Goal: Information Seeking & Learning: Find specific page/section

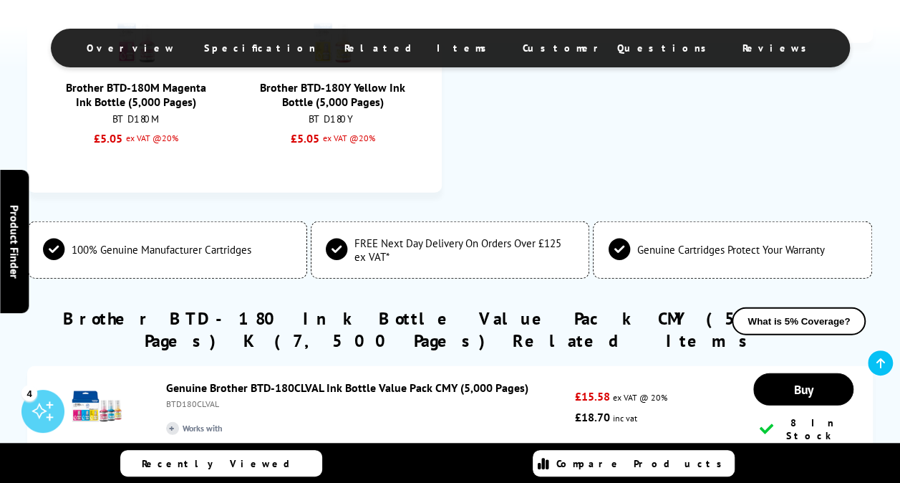
scroll to position [1790, 0]
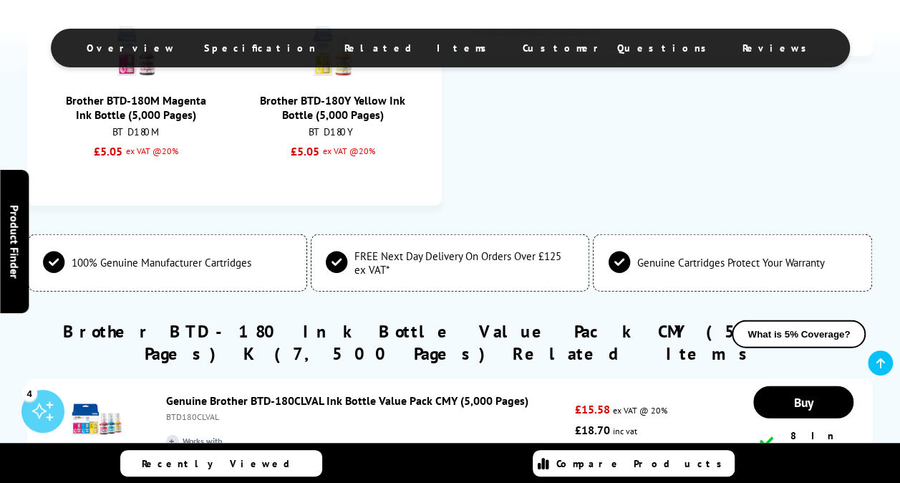
drag, startPoint x: 0, startPoint y: 0, endPoint x: 528, endPoint y: 171, distance: 555.4
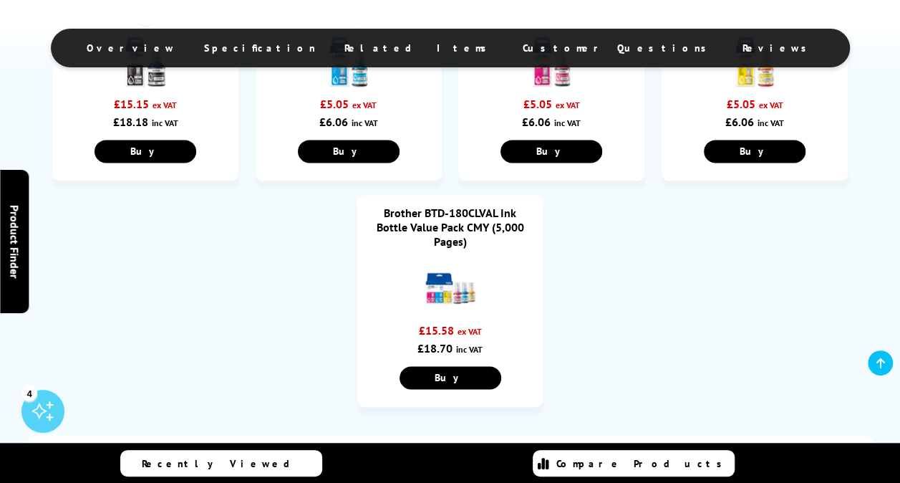
scroll to position [931, 0]
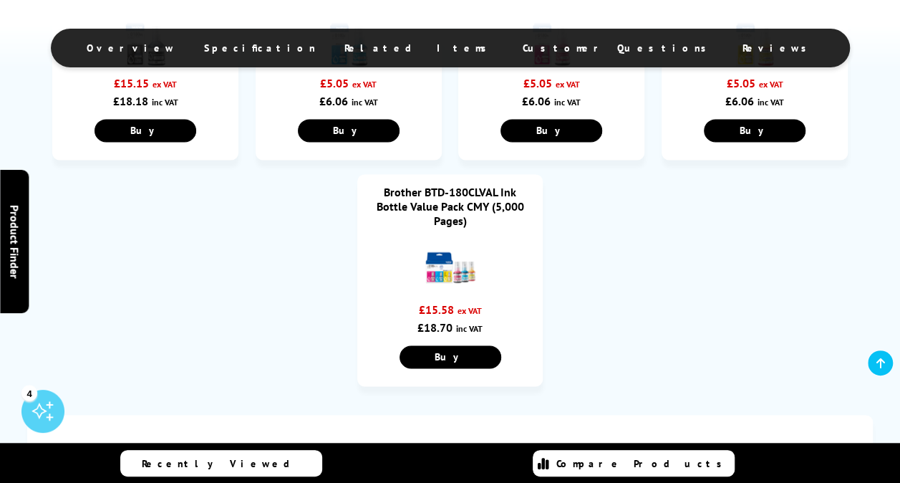
click at [457, 199] on link "Brother BTD-180CLVAL Ink Bottle Value Pack CMY (5,000 Pages)" at bounding box center [450, 206] width 147 height 43
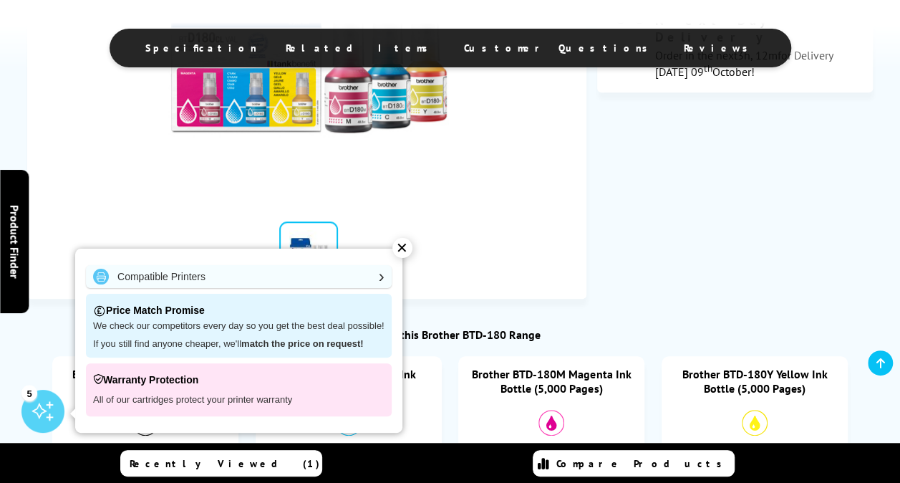
scroll to position [859, 0]
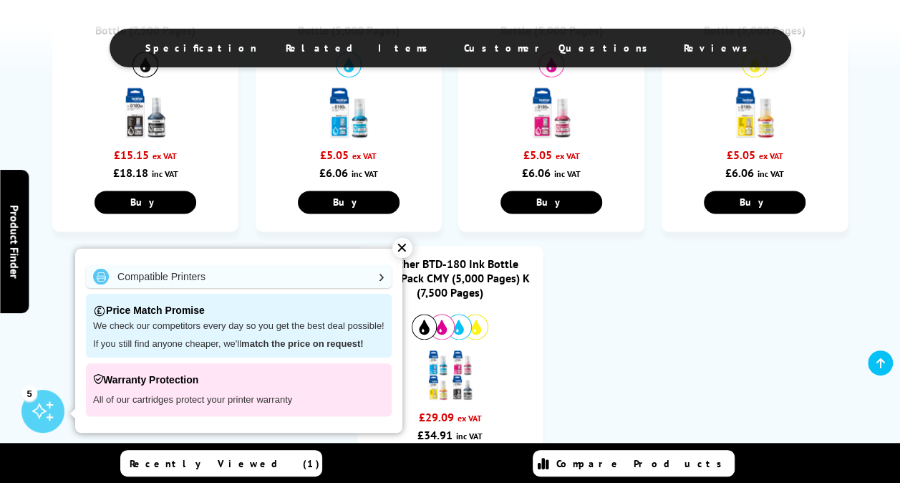
click at [149, 127] on img at bounding box center [145, 112] width 50 height 50
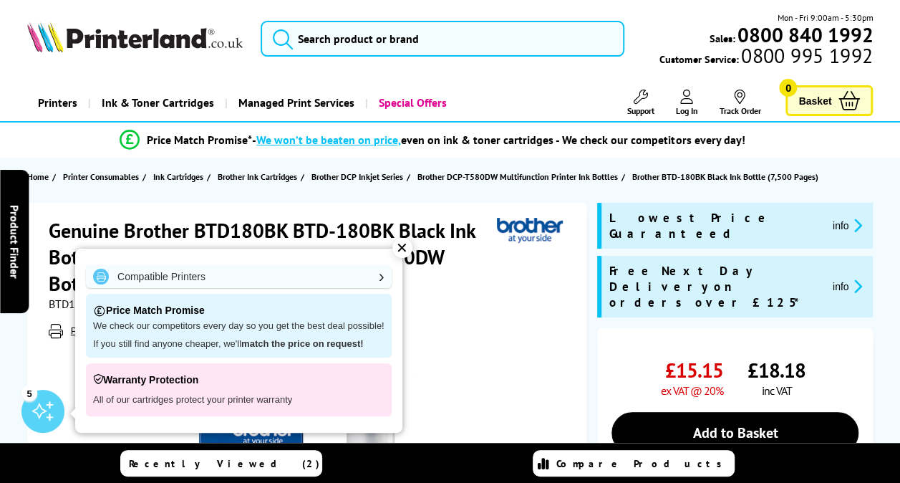
click at [399, 248] on div "✕" at bounding box center [402, 248] width 20 height 20
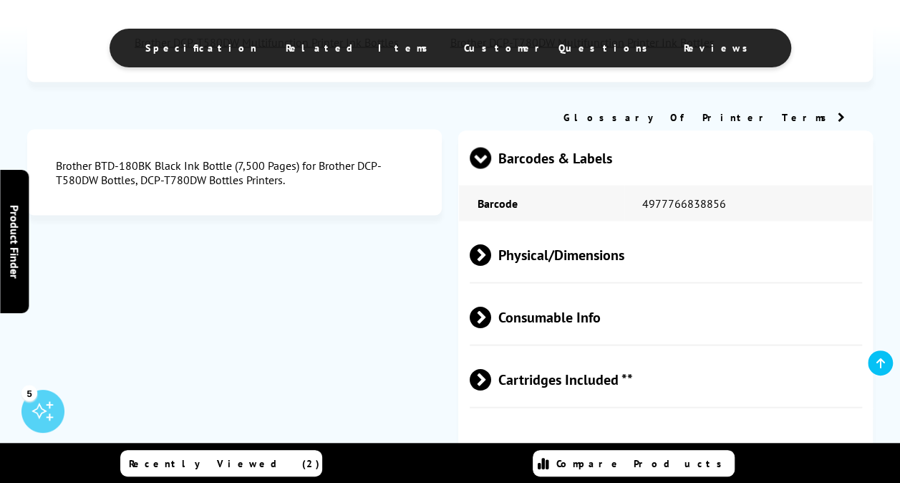
scroll to position [1360, 0]
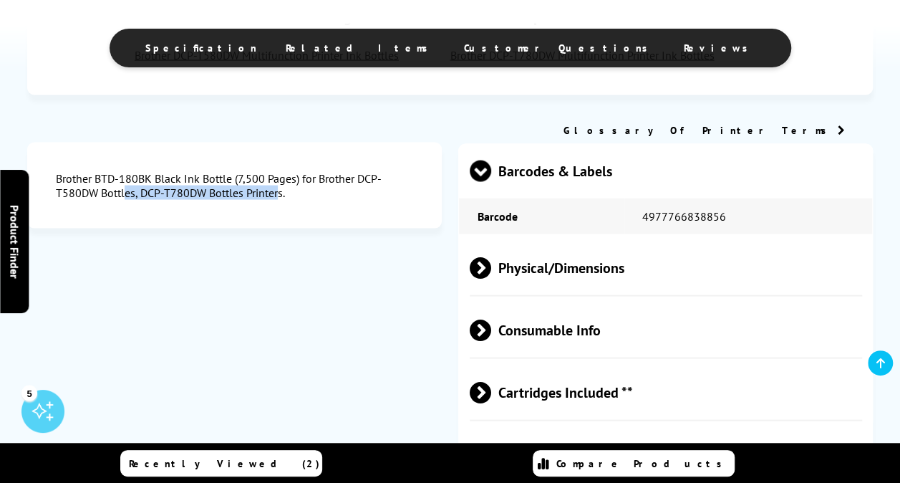
drag, startPoint x: 360, startPoint y: 185, endPoint x: 203, endPoint y: 205, distance: 158.1
click at [203, 200] on div "Brother BTD-180BK Black Ink Bottle (7,500 Pages) for Brother DCP-T580DW Bottles…" at bounding box center [234, 185] width 357 height 29
copy div "DCP-T580DW Bottles, DCP-T780DW"
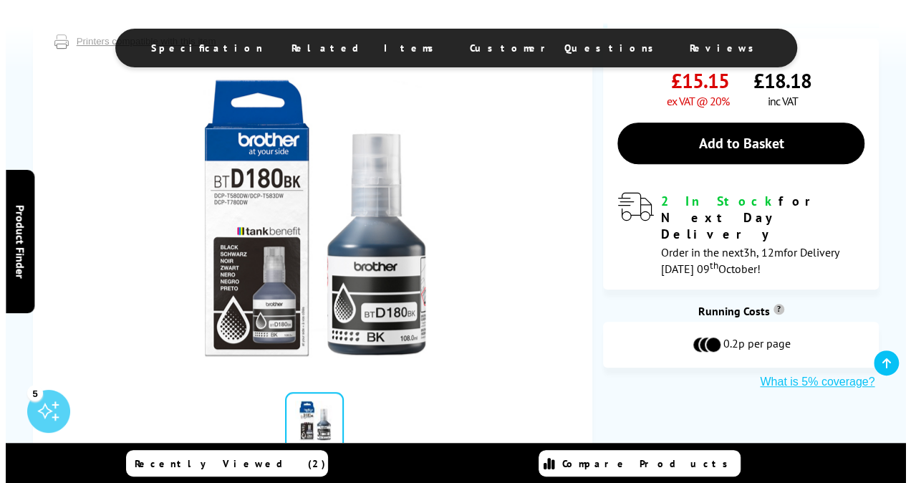
scroll to position [0, 0]
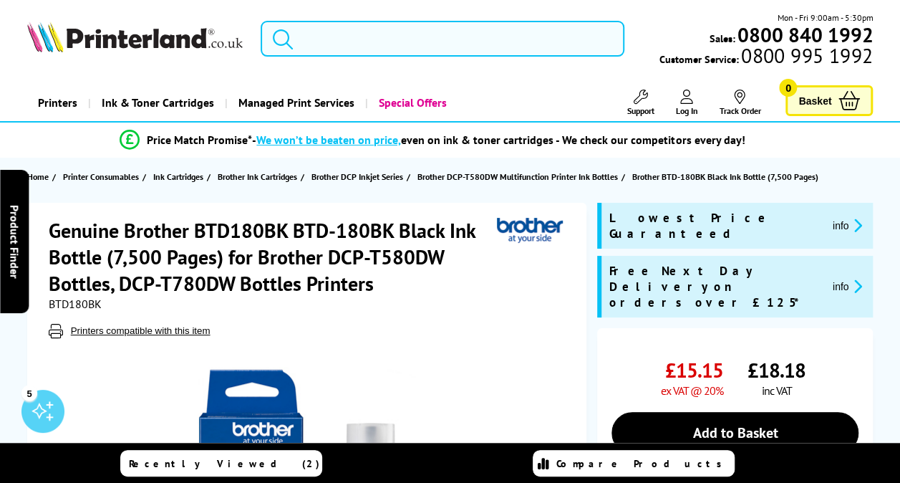
click at [354, 39] on input "search" at bounding box center [443, 39] width 364 height 36
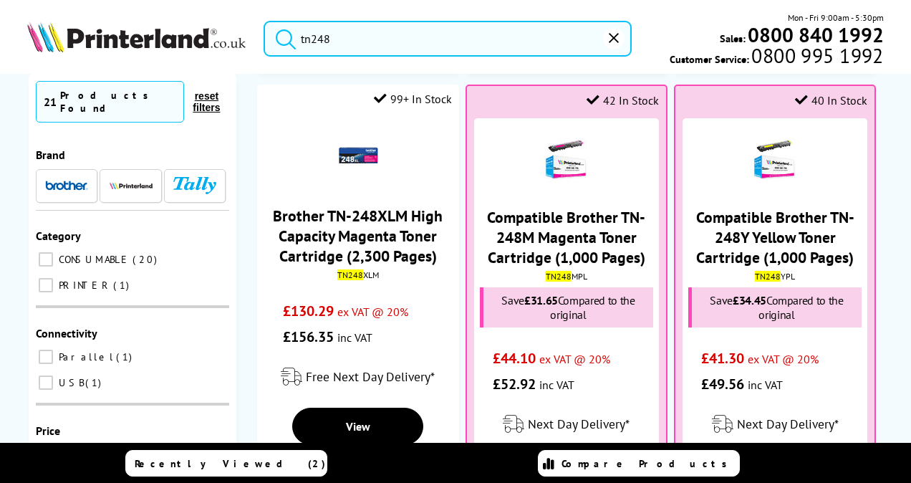
scroll to position [501, 0]
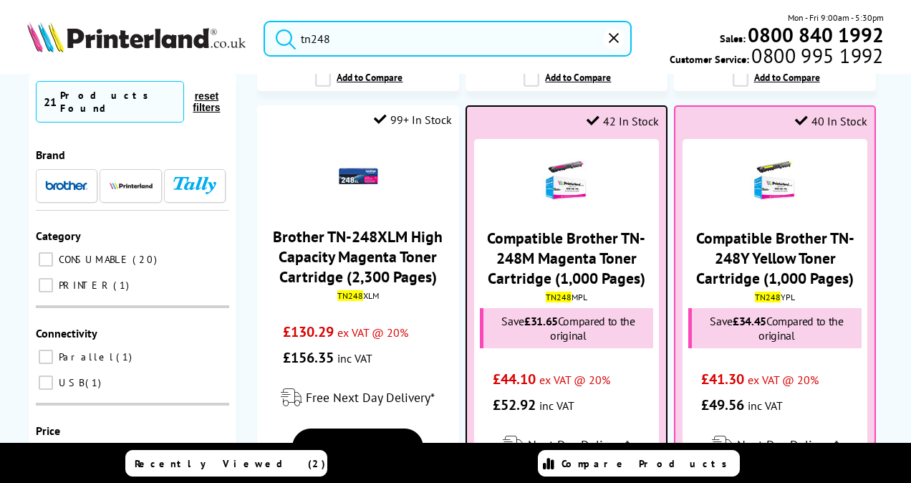
type input "tn248"
click at [561, 177] on img at bounding box center [566, 178] width 50 height 50
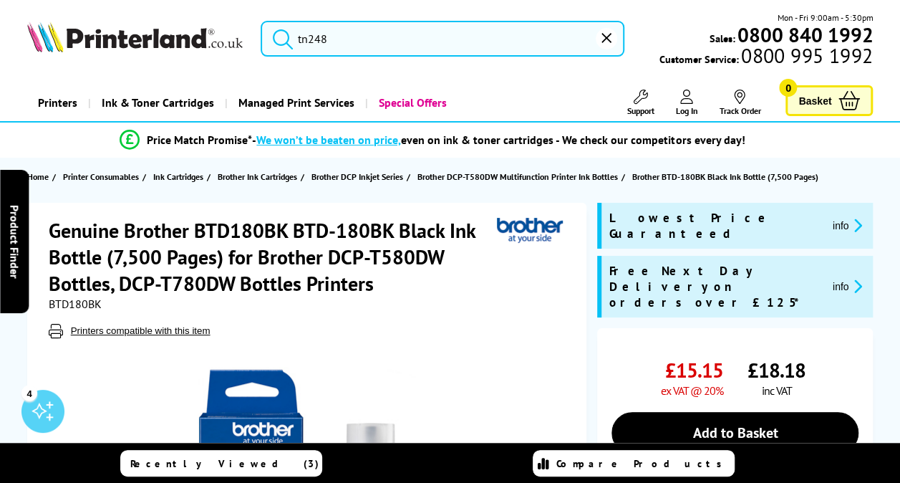
click at [349, 44] on input "tn248" at bounding box center [443, 39] width 364 height 36
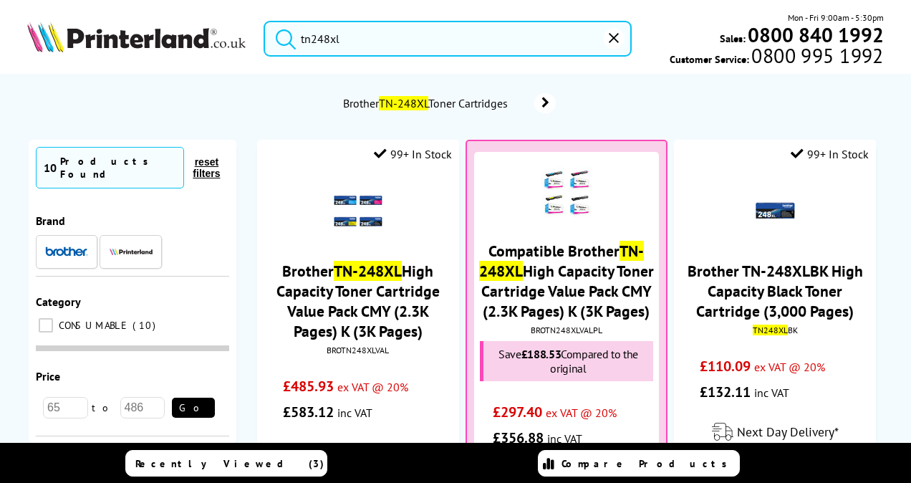
type input "tn248xl"
click at [397, 100] on mark "TN-248XL" at bounding box center [403, 103] width 49 height 14
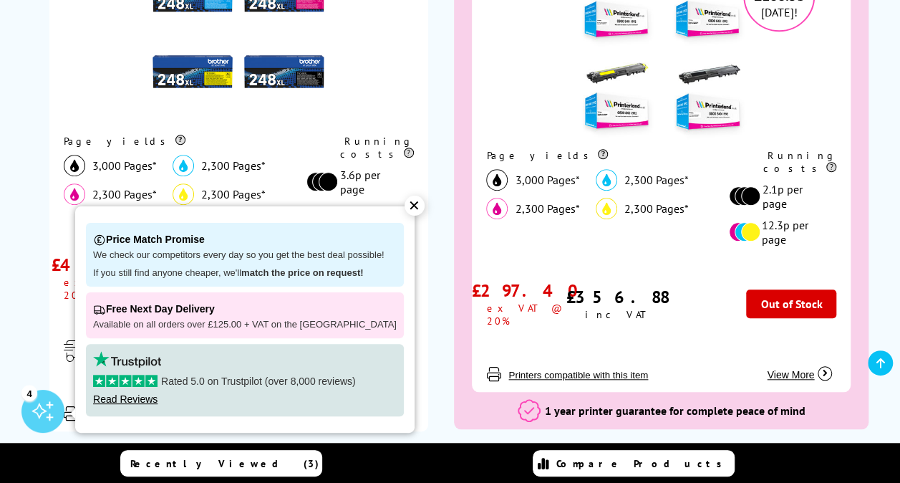
scroll to position [501, 0]
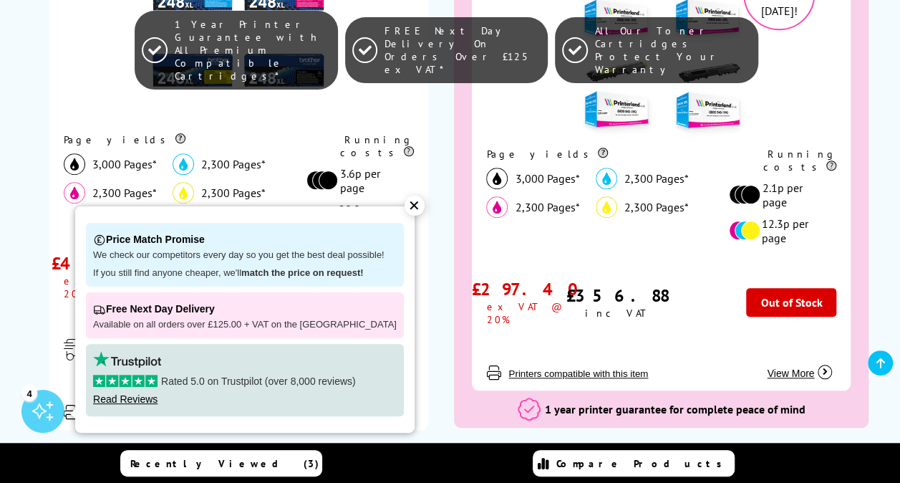
click at [405, 205] on div "✕" at bounding box center [415, 205] width 20 height 20
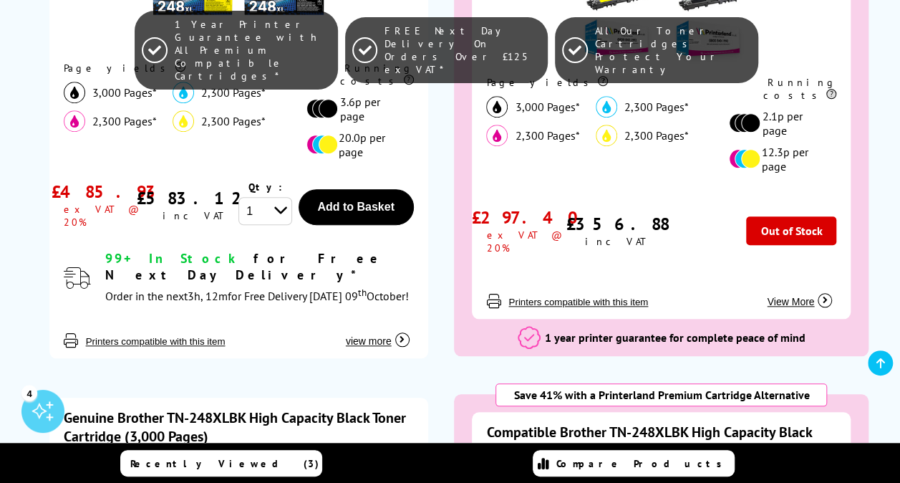
scroll to position [788, 0]
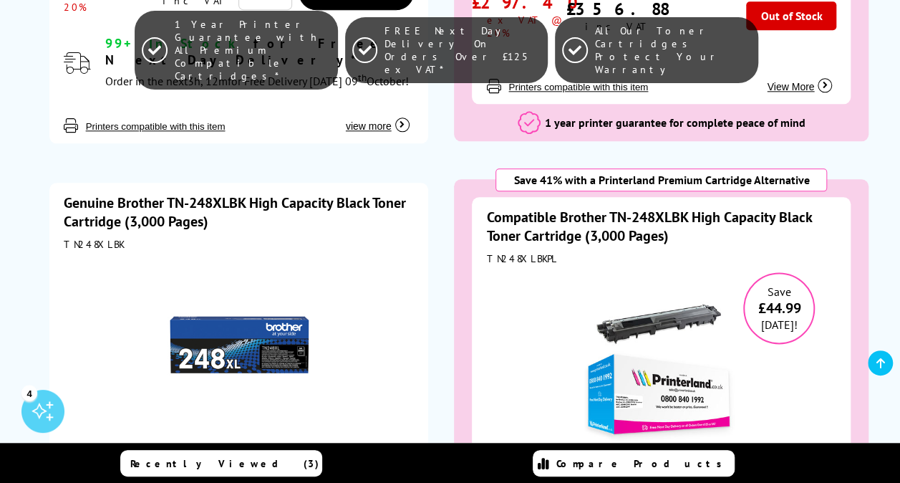
click at [241, 193] on link "Genuine Brother TN-248XLBK High Capacity Black Toner Cartridge (3,000 Pages)" at bounding box center [235, 211] width 342 height 37
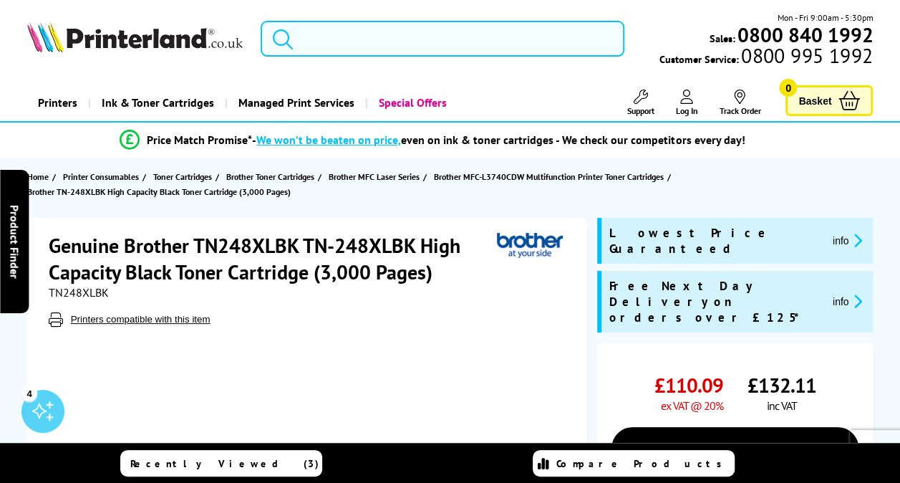
click at [365, 47] on input "search" at bounding box center [443, 39] width 364 height 36
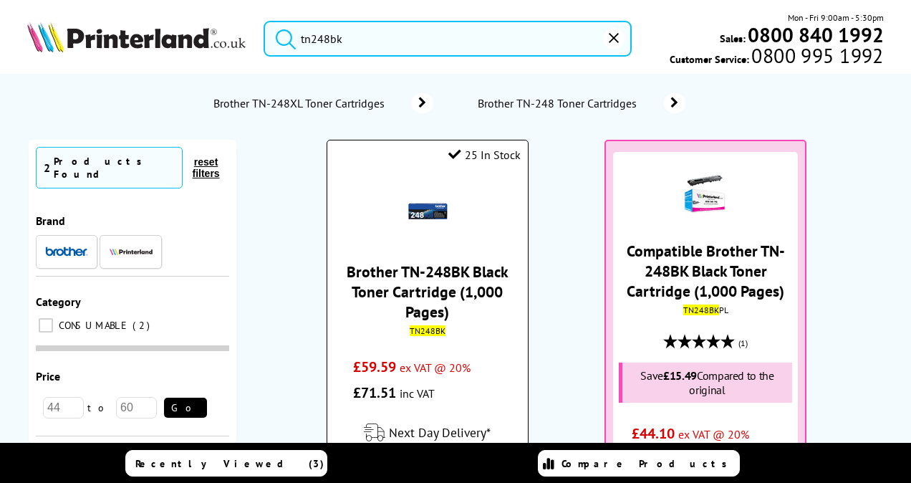
type input "tn248bk"
click at [427, 205] on img at bounding box center [427, 212] width 50 height 50
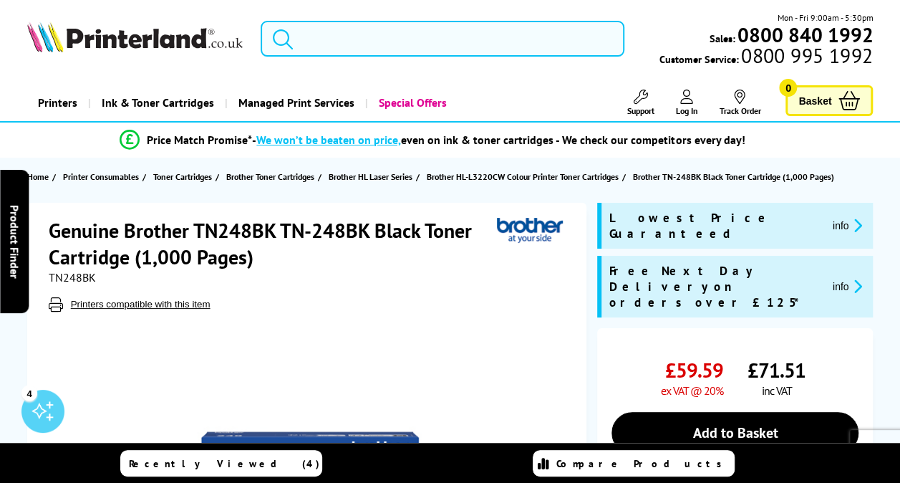
click at [359, 39] on input "search" at bounding box center [443, 39] width 364 height 36
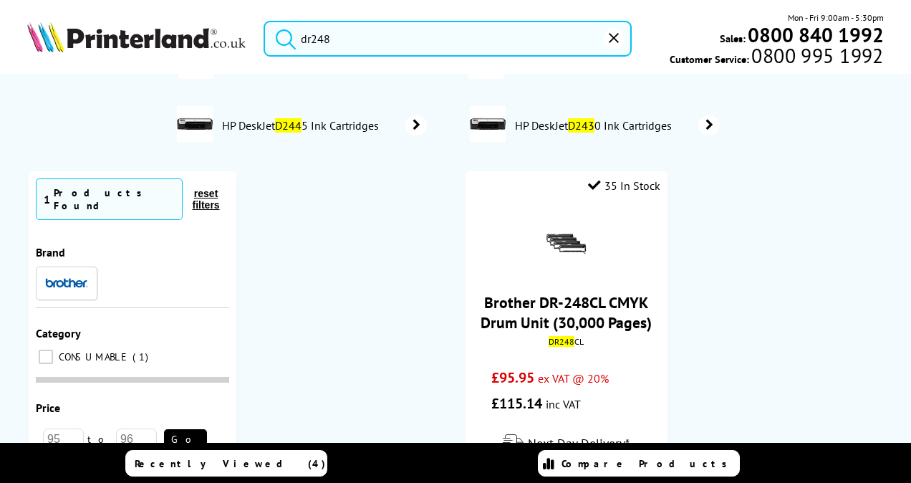
scroll to position [72, 0]
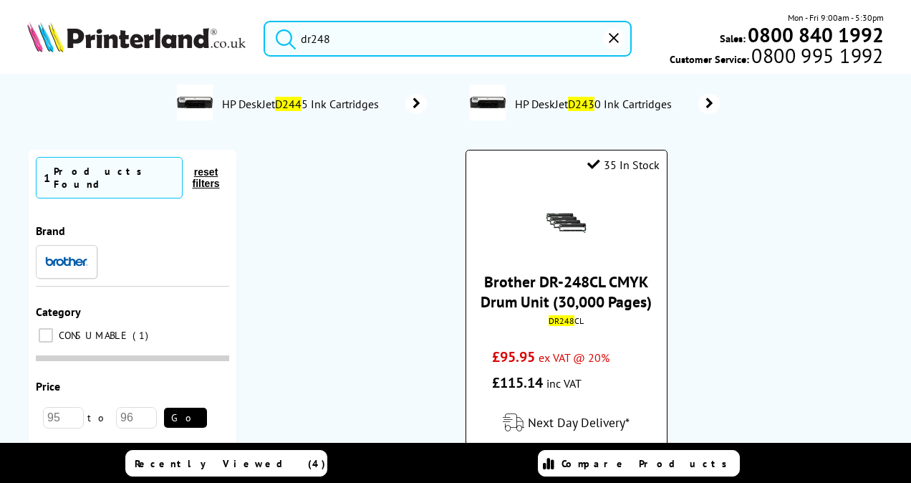
type input "dr248"
click at [558, 212] on img at bounding box center [566, 222] width 50 height 50
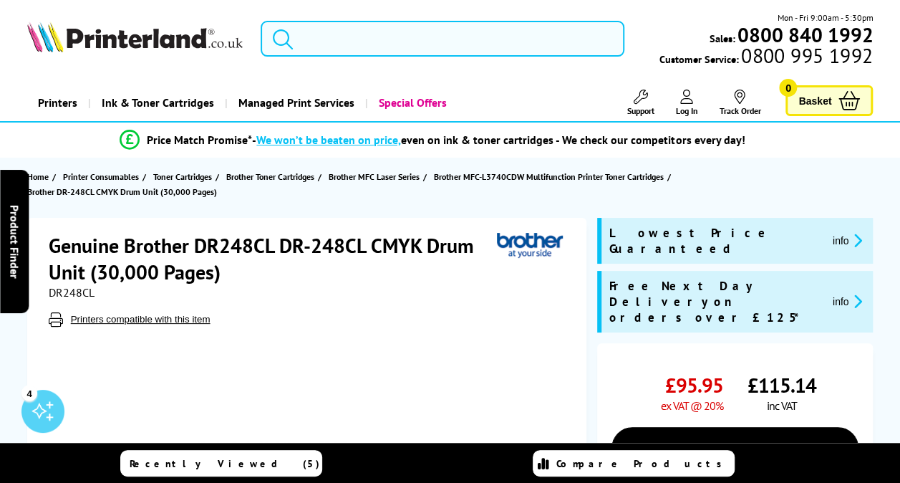
click at [378, 43] on input "search" at bounding box center [443, 39] width 364 height 36
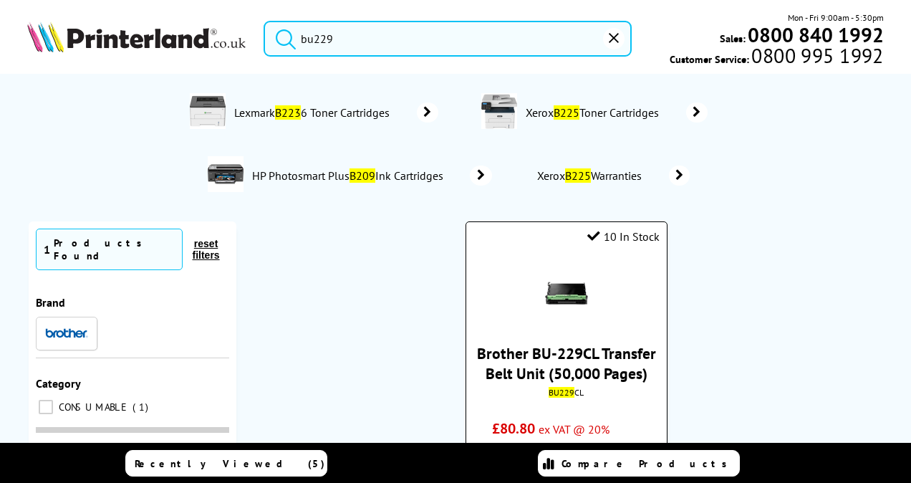
type input "bu229"
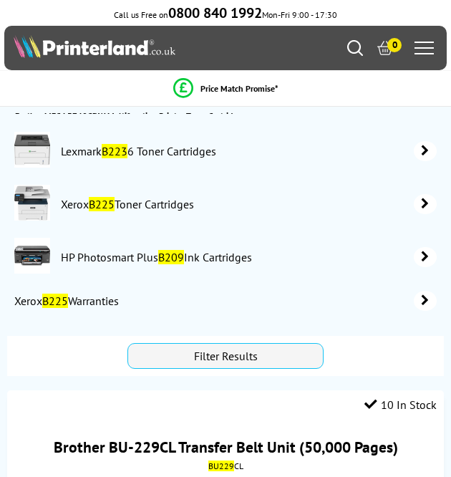
click at [354, 54] on icon "Search" at bounding box center [355, 48] width 16 height 16
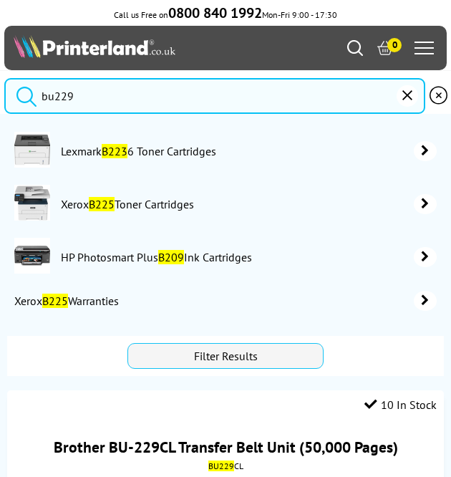
click at [165, 91] on input "bu229" at bounding box center [214, 96] width 421 height 36
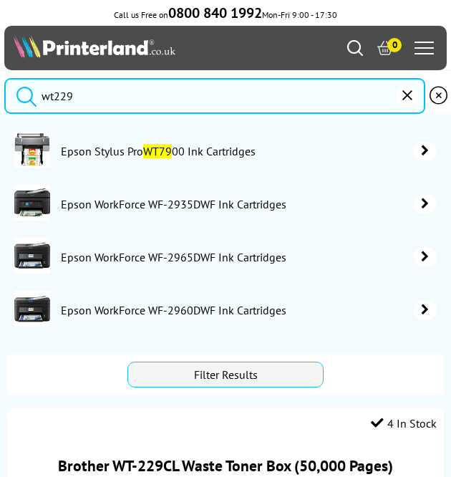
type input "wt229"
